Goal: Use online tool/utility: Use online tool/utility

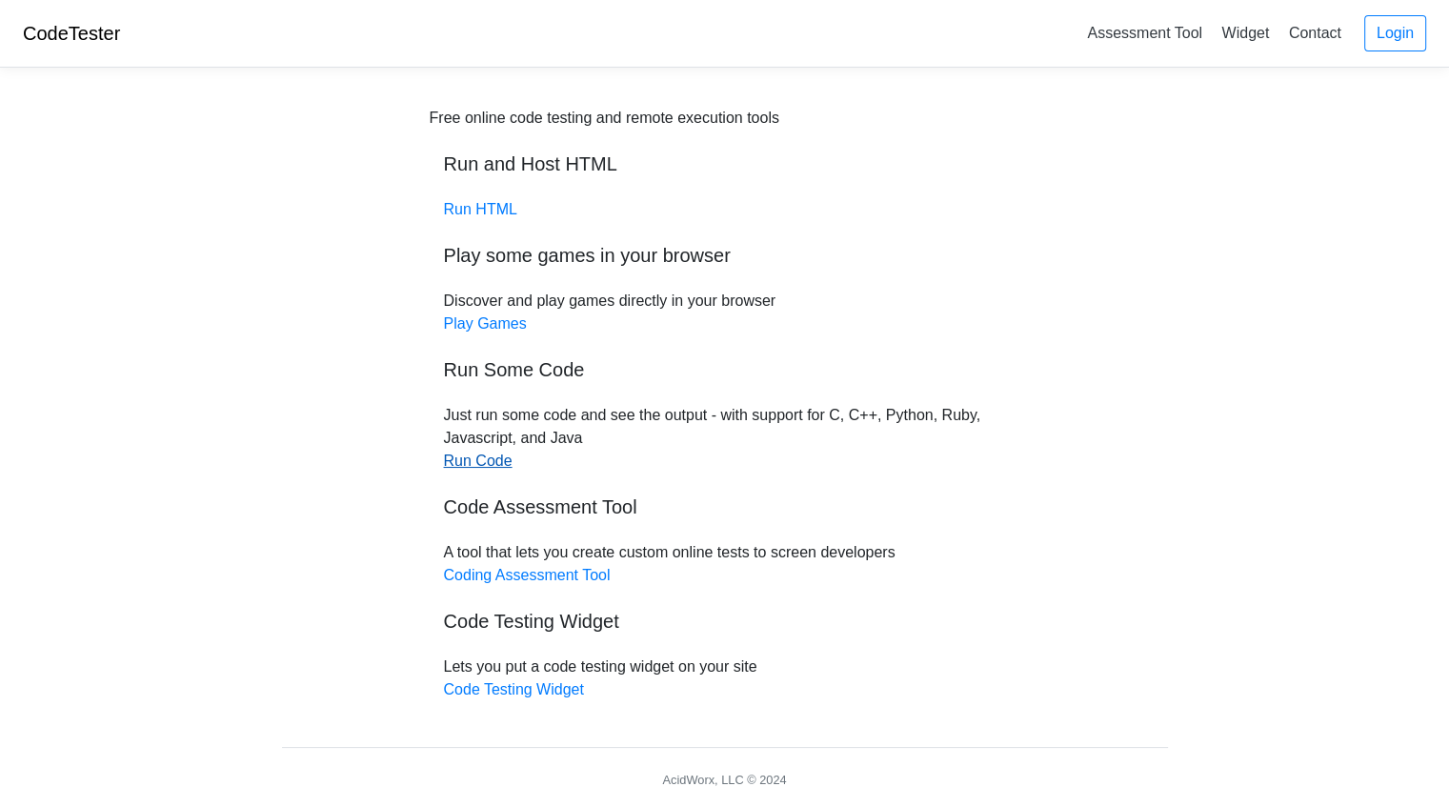
click at [500, 460] on link "Run Code" at bounding box center [478, 460] width 69 height 16
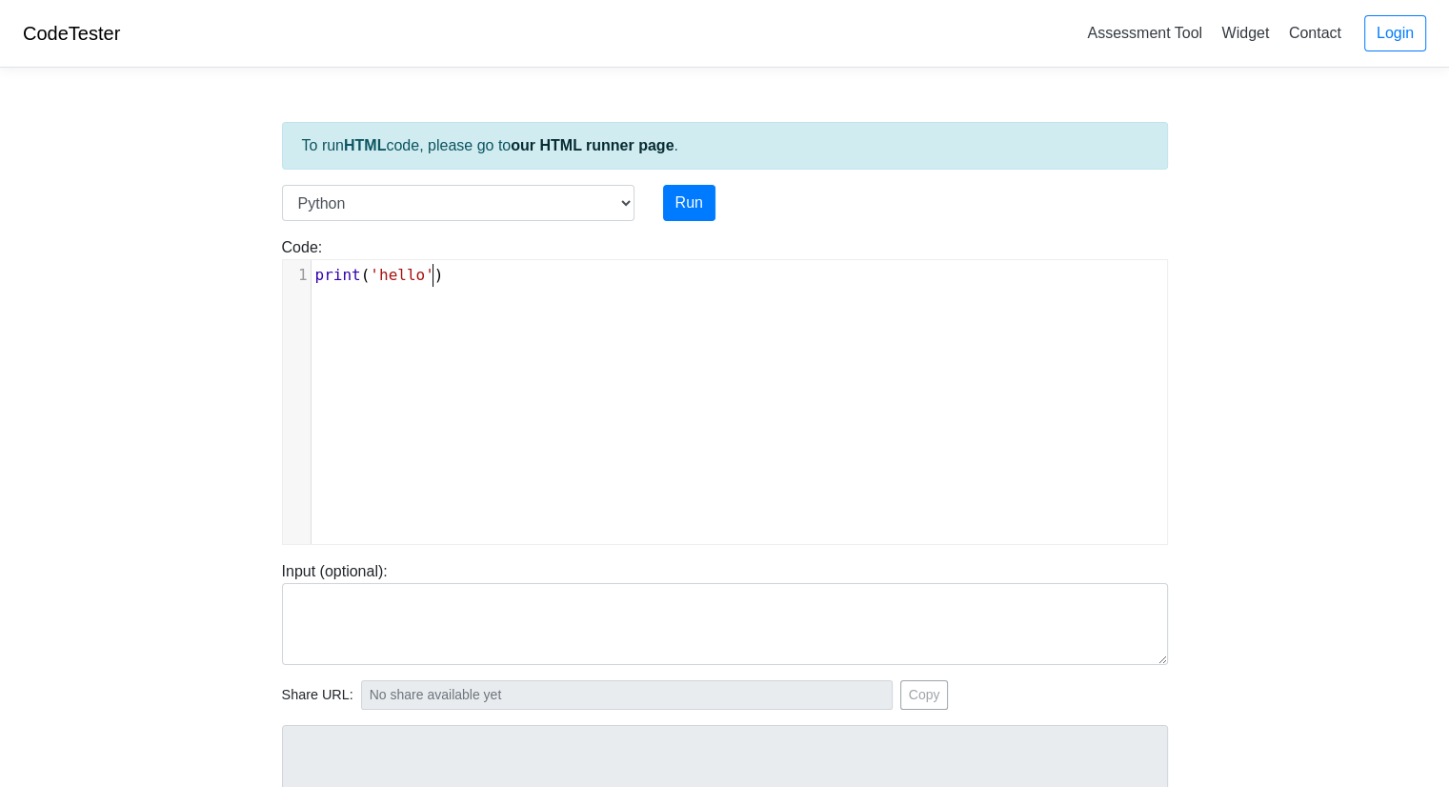
scroll to position [8, 0]
click at [352, 315] on div "xxxxxxxxxx 1 print ( 'hello' )" at bounding box center [739, 416] width 912 height 312
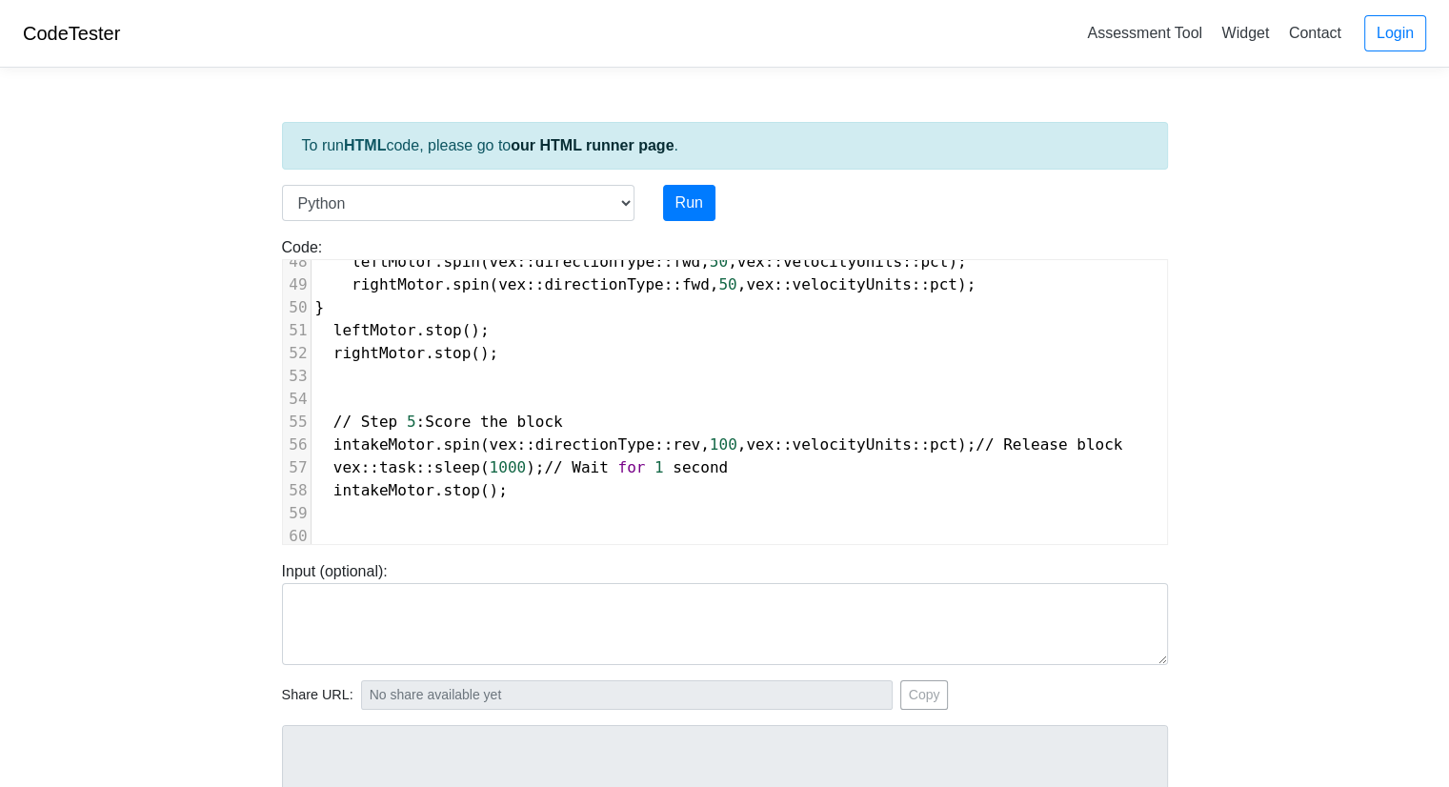
scroll to position [1680, 0]
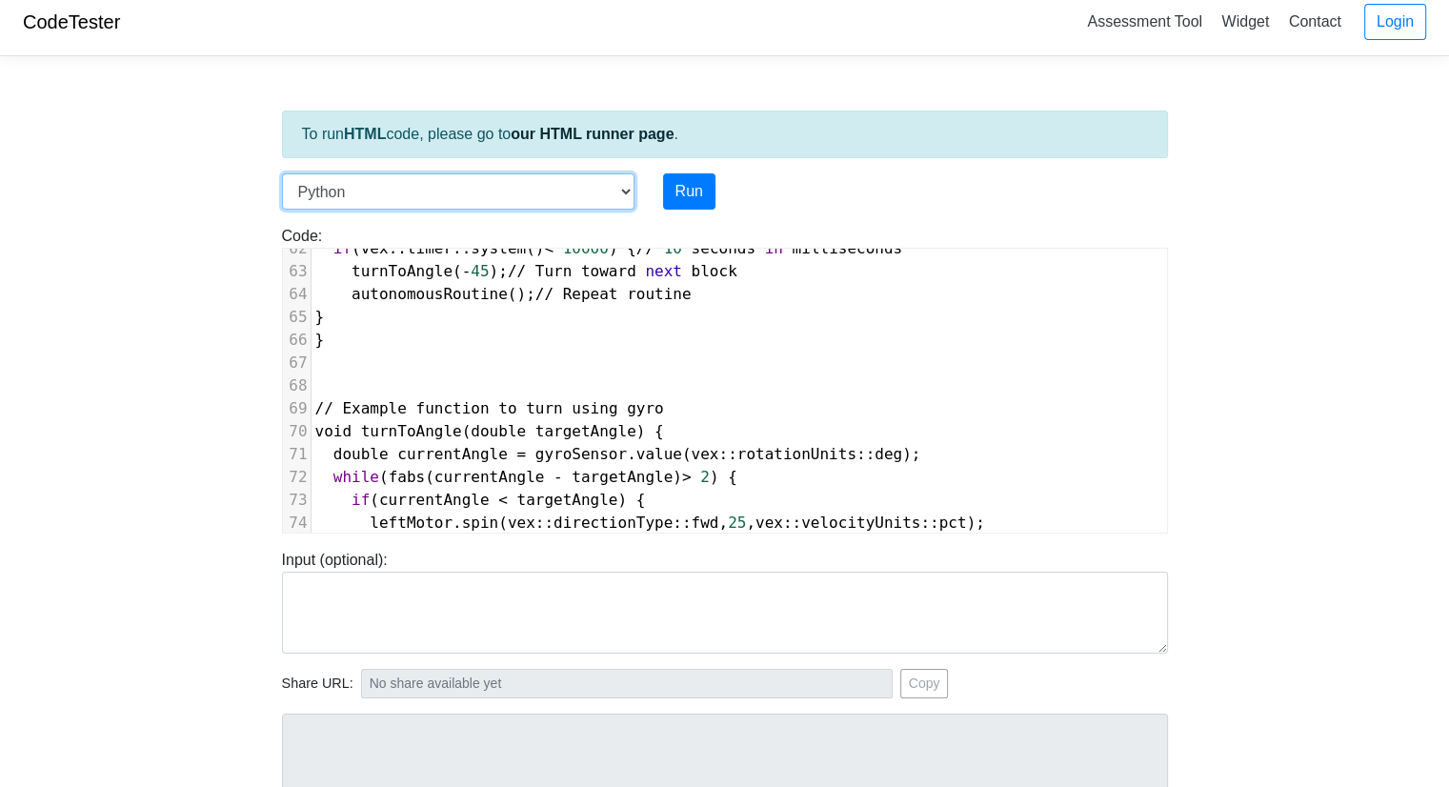
click at [564, 190] on select "C C++ Go Java Javascript Python Ruby" at bounding box center [458, 191] width 352 height 36
select select "cpp"
click at [282, 173] on select "C C++ Go Java Javascript Python Ruby" at bounding box center [458, 191] width 352 height 36
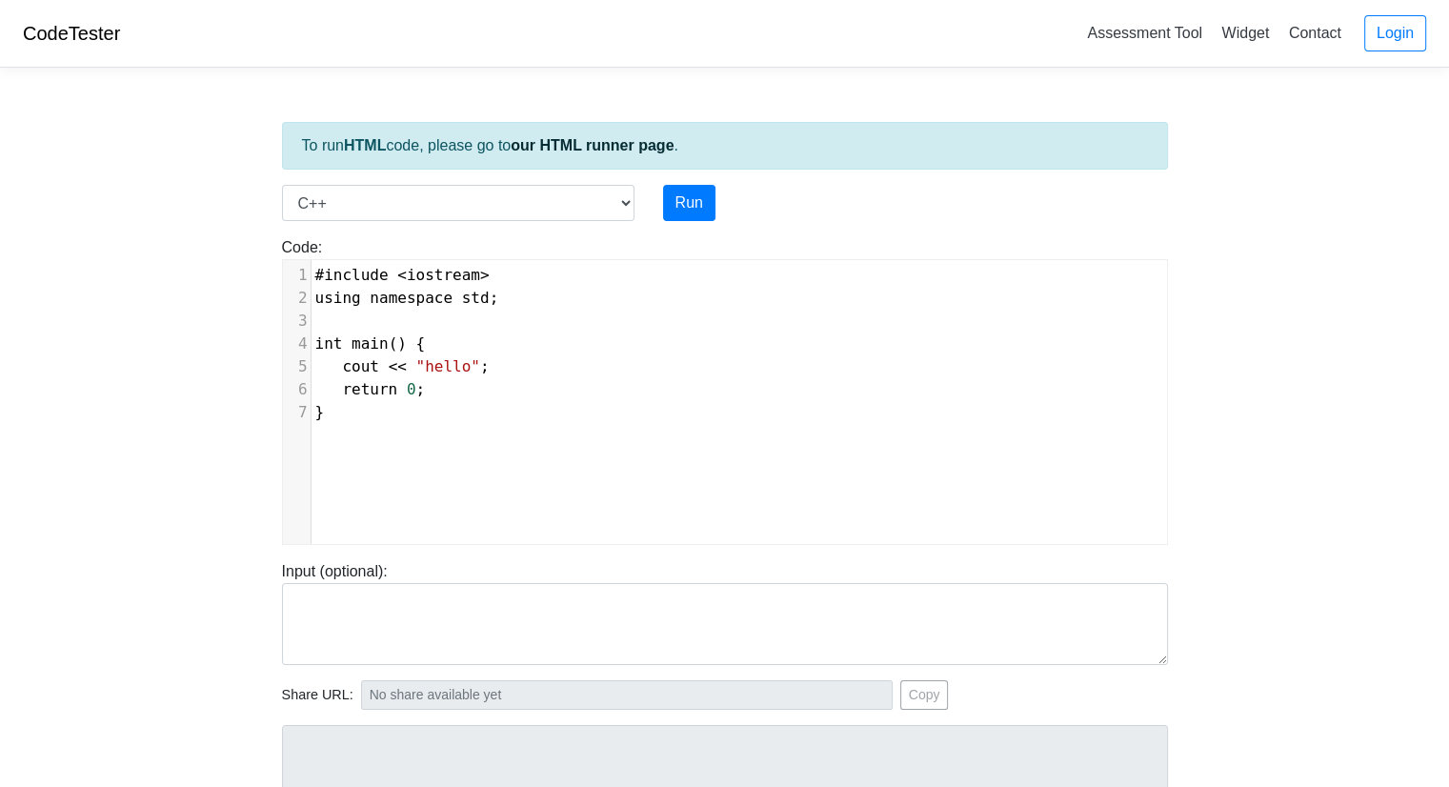
click at [376, 425] on div "xxxxxxxxxx 1 #include < iostream > 2 using namespace std ; 3 ​ 4 int main () { …" at bounding box center [746, 344] width 870 height 168
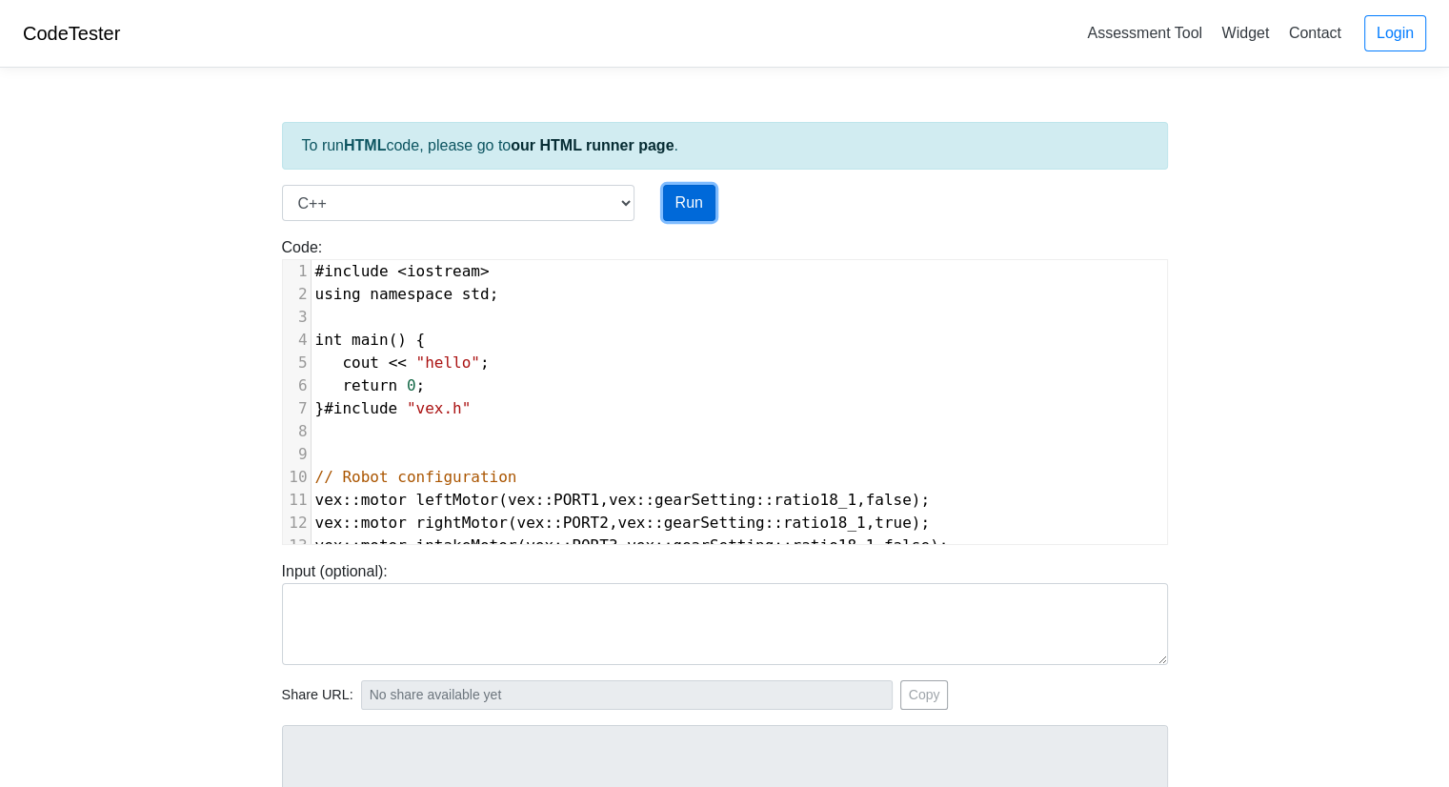
click at [678, 199] on button "Run" at bounding box center [689, 203] width 52 height 36
type input "[URL][DOMAIN_NAME]"
type textarea "Loremipsum dolors: Ametconsect Adipi Elitsed Doeius: temp.inc:1:7: utlab: etdol…"
